Goal: Task Accomplishment & Management: Manage account settings

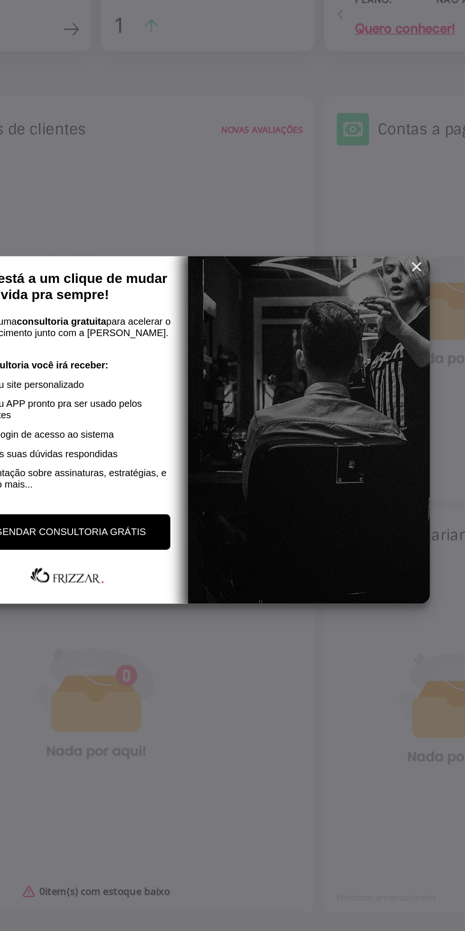
click at [367, 368] on span "reset" at bounding box center [367, 363] width 9 height 9
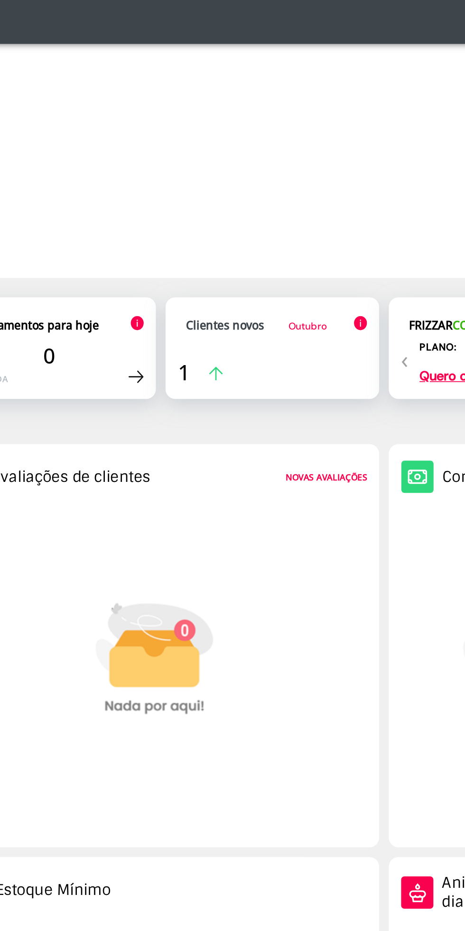
click at [271, 215] on div "1" at bounding box center [244, 221] width 112 height 17
click at [266, 197] on span "Outubro" at bounding box center [264, 195] width 23 height 8
click at [275, 191] on span "Outubro" at bounding box center [264, 195] width 23 height 8
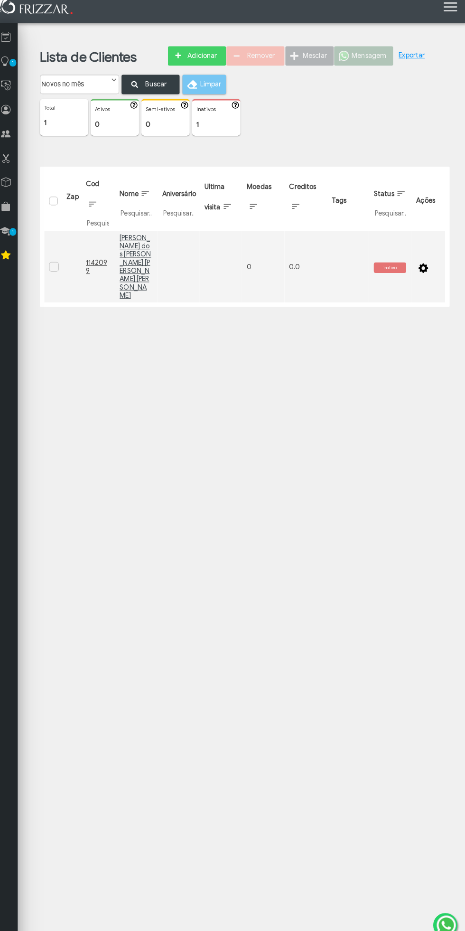
click at [422, 263] on span "button" at bounding box center [422, 267] width 9 height 9
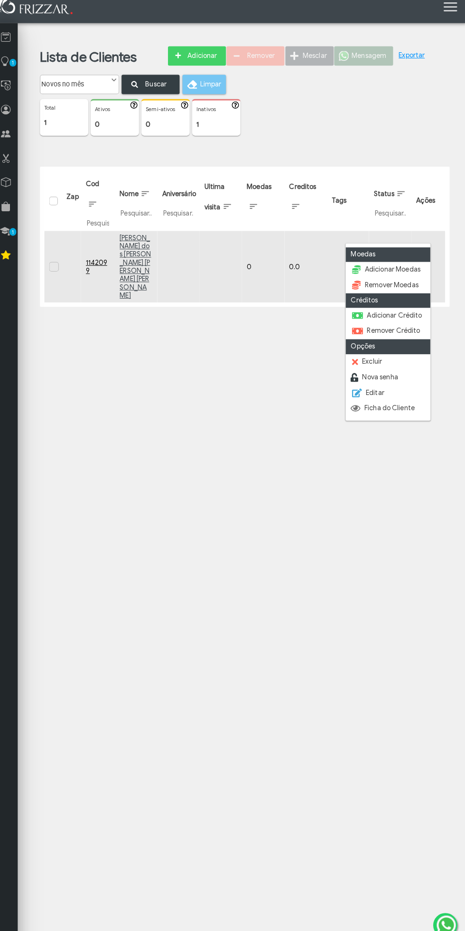
click at [409, 363] on link "Excluir" at bounding box center [387, 361] width 83 height 15
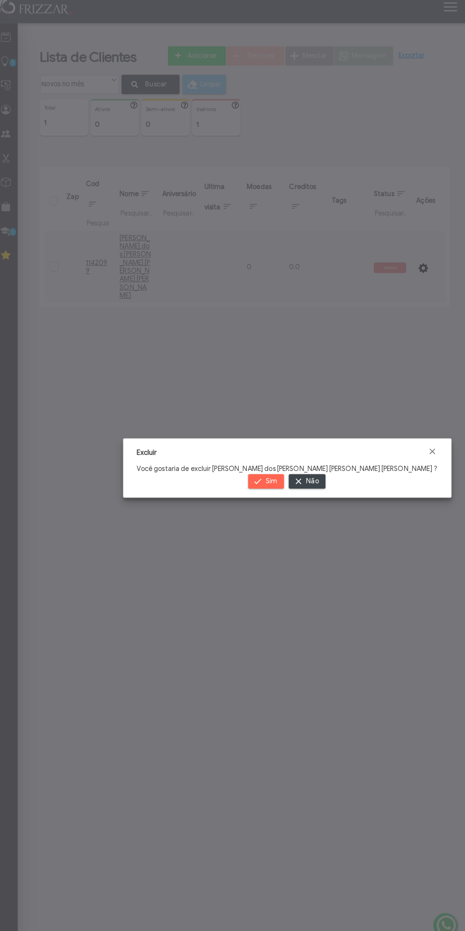
click at [211, 495] on div at bounding box center [232, 465] width 465 height 931
click at [267, 481] on span "Sim" at bounding box center [272, 478] width 11 height 14
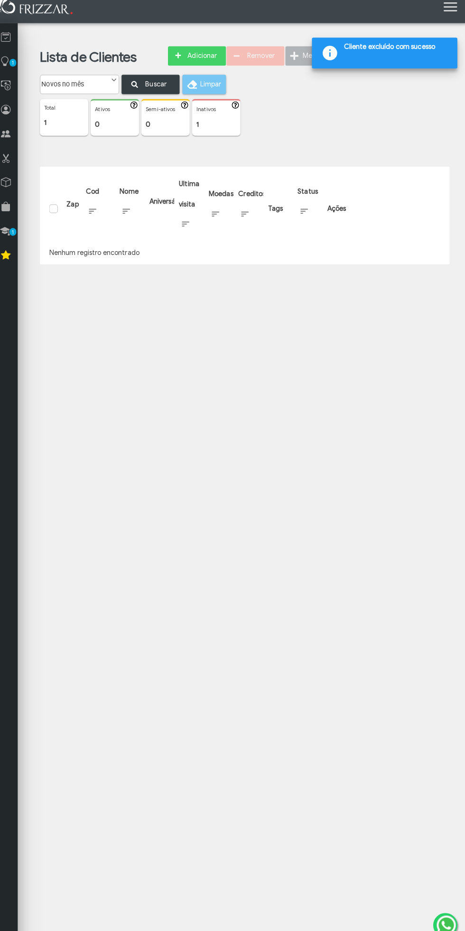
click at [12, 43] on icon at bounding box center [11, 43] width 9 height 12
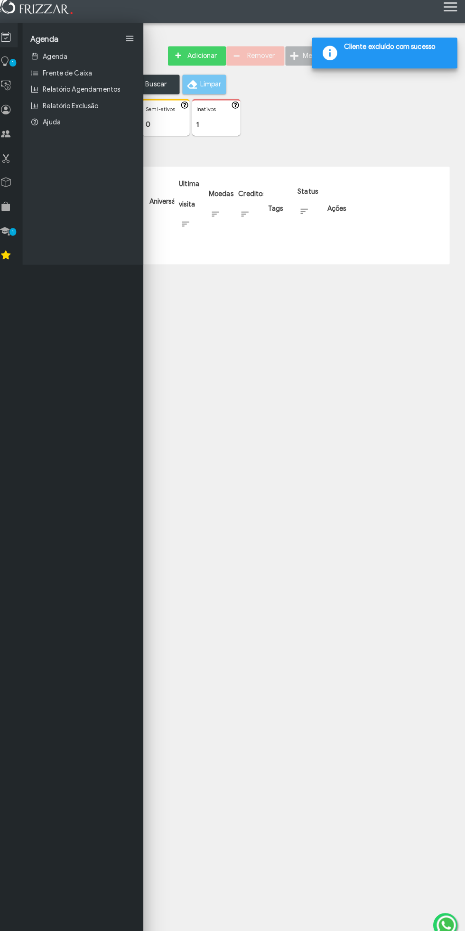
click at [99, 58] on link "Agenda" at bounding box center [87, 61] width 119 height 16
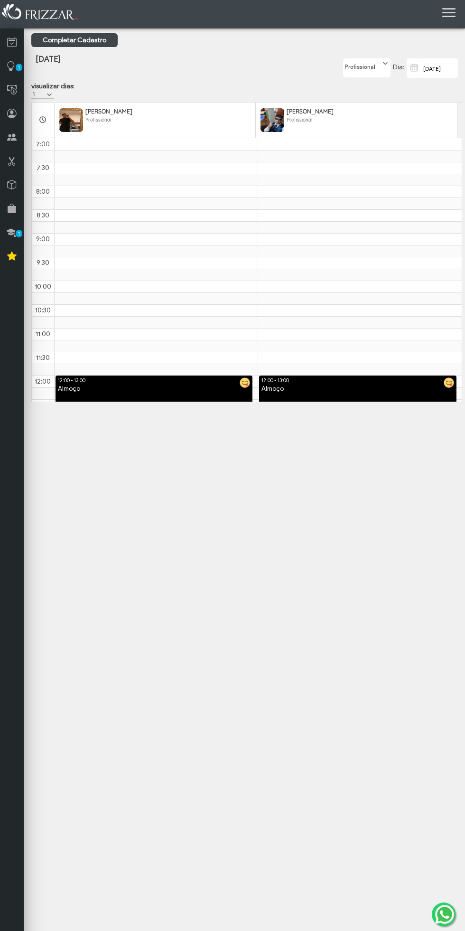
scroll to position [143, 0]
